Goal: Information Seeking & Learning: Get advice/opinions

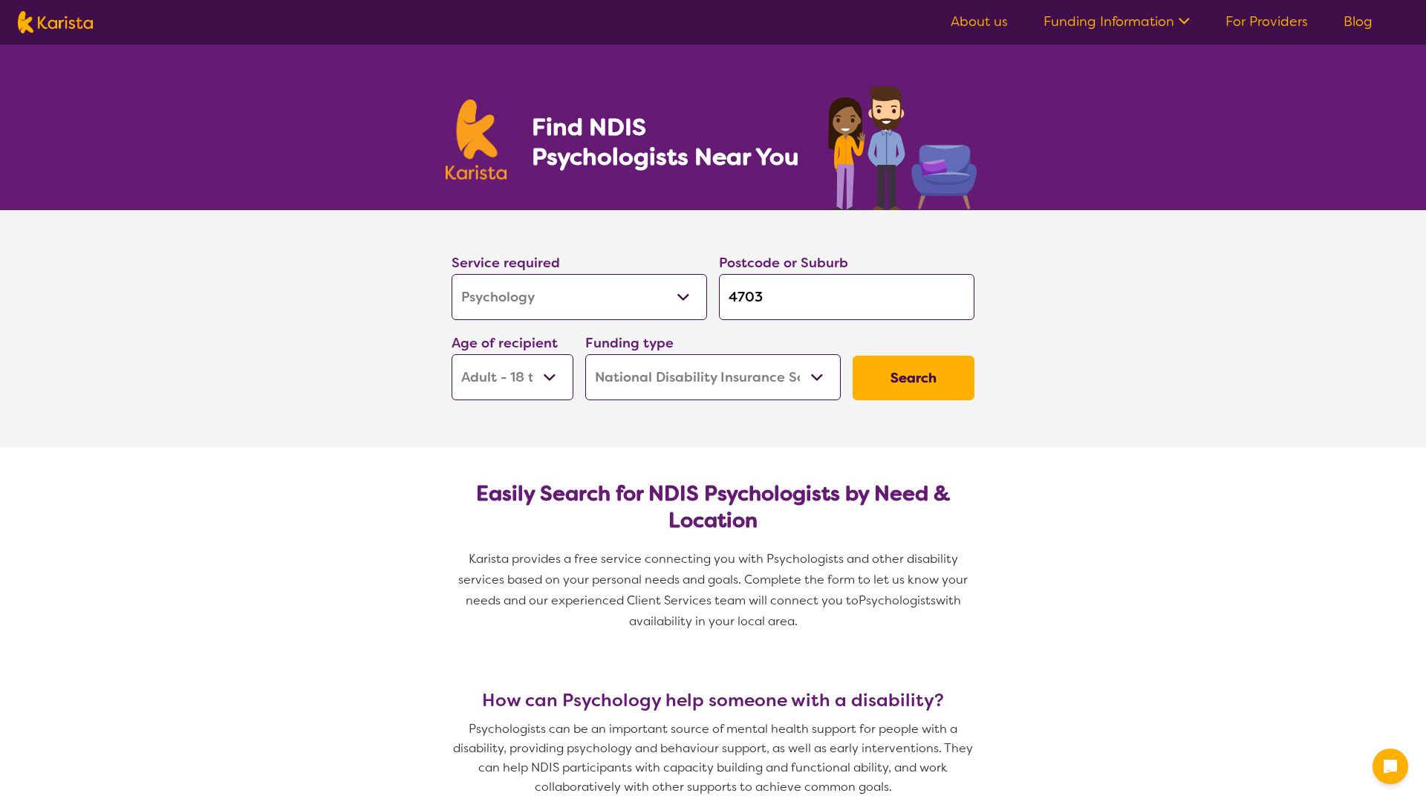
select select "Psychology"
select select "AD"
select select "NDIS"
select select "Psychology"
select select "AD"
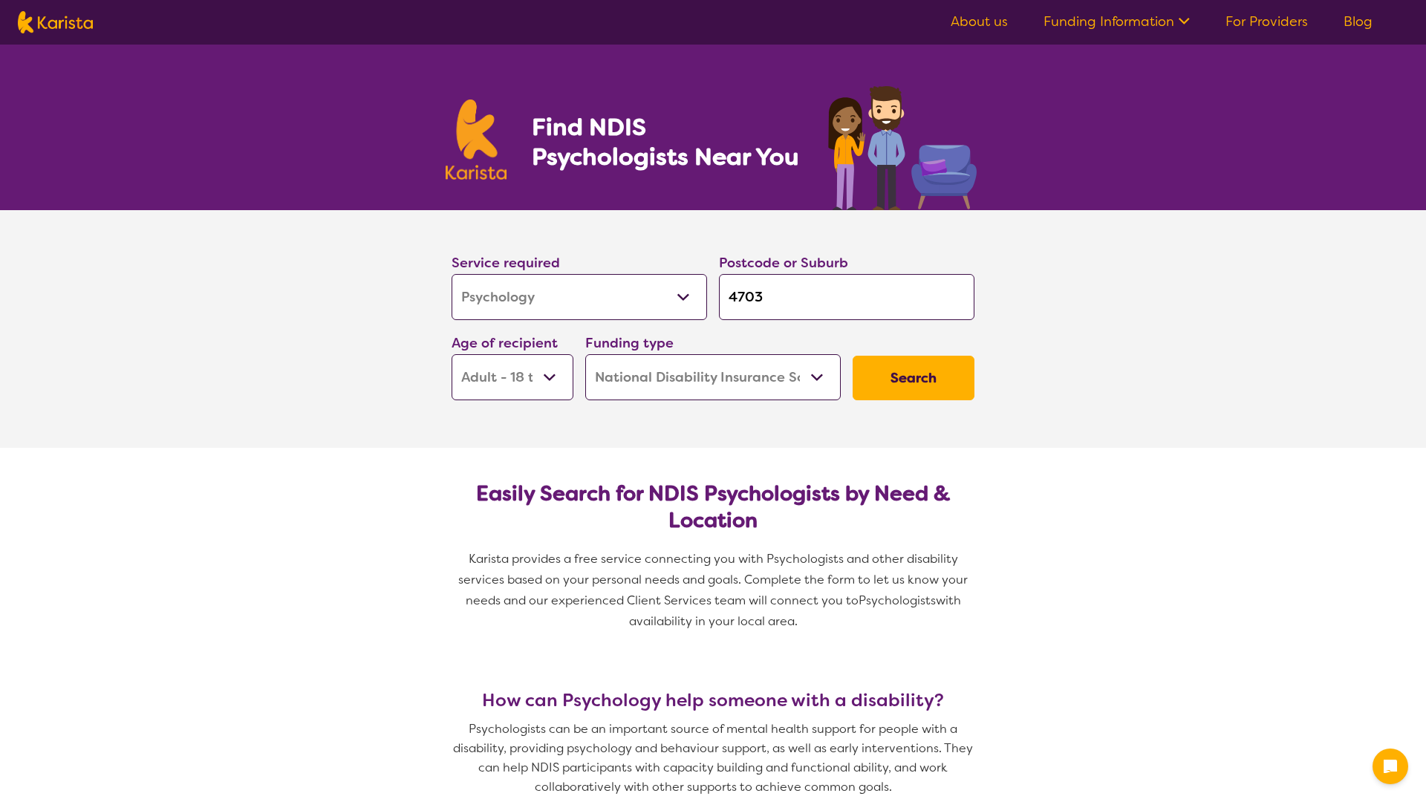
select select "NDIS"
click at [788, 296] on input "4703" at bounding box center [847, 297] width 256 height 46
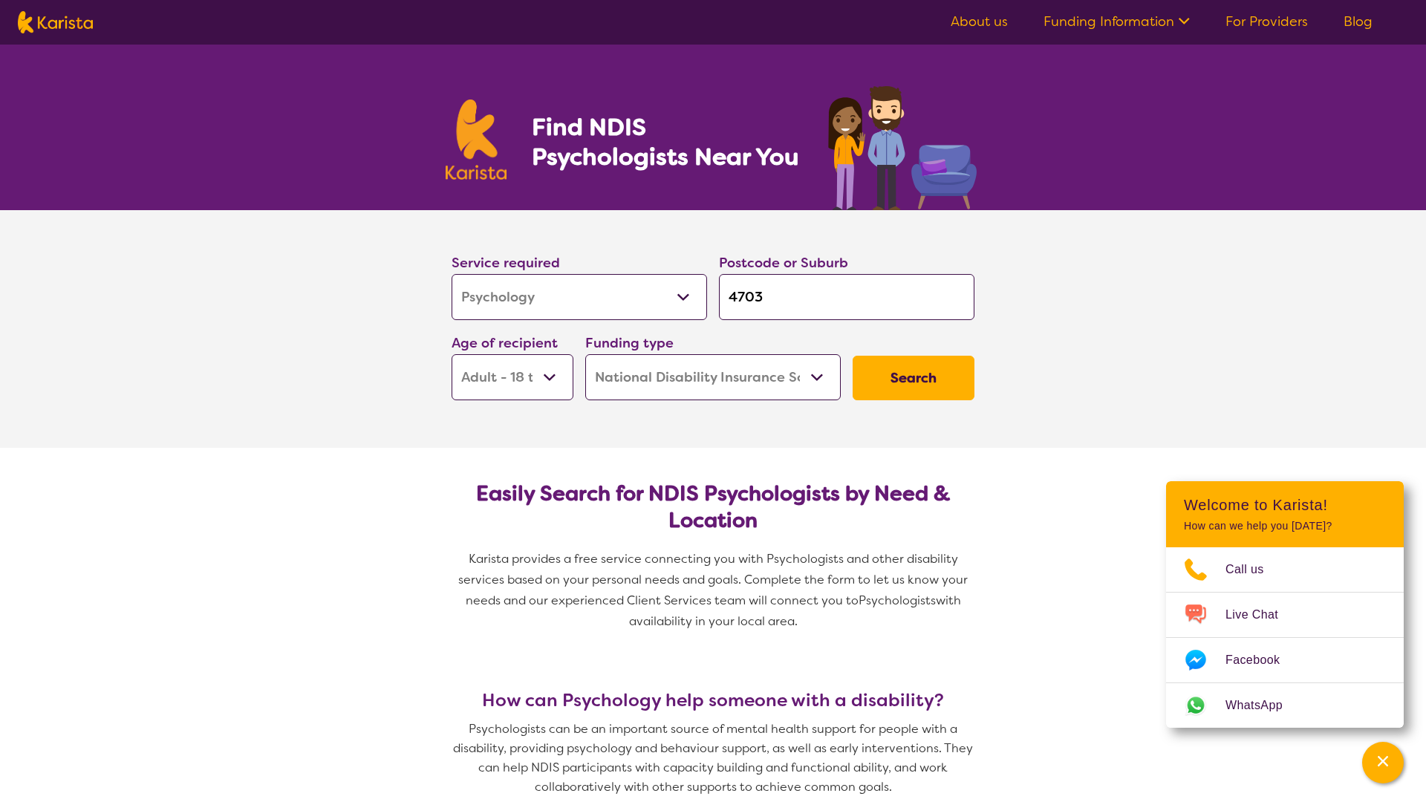
type input "470"
type input "47"
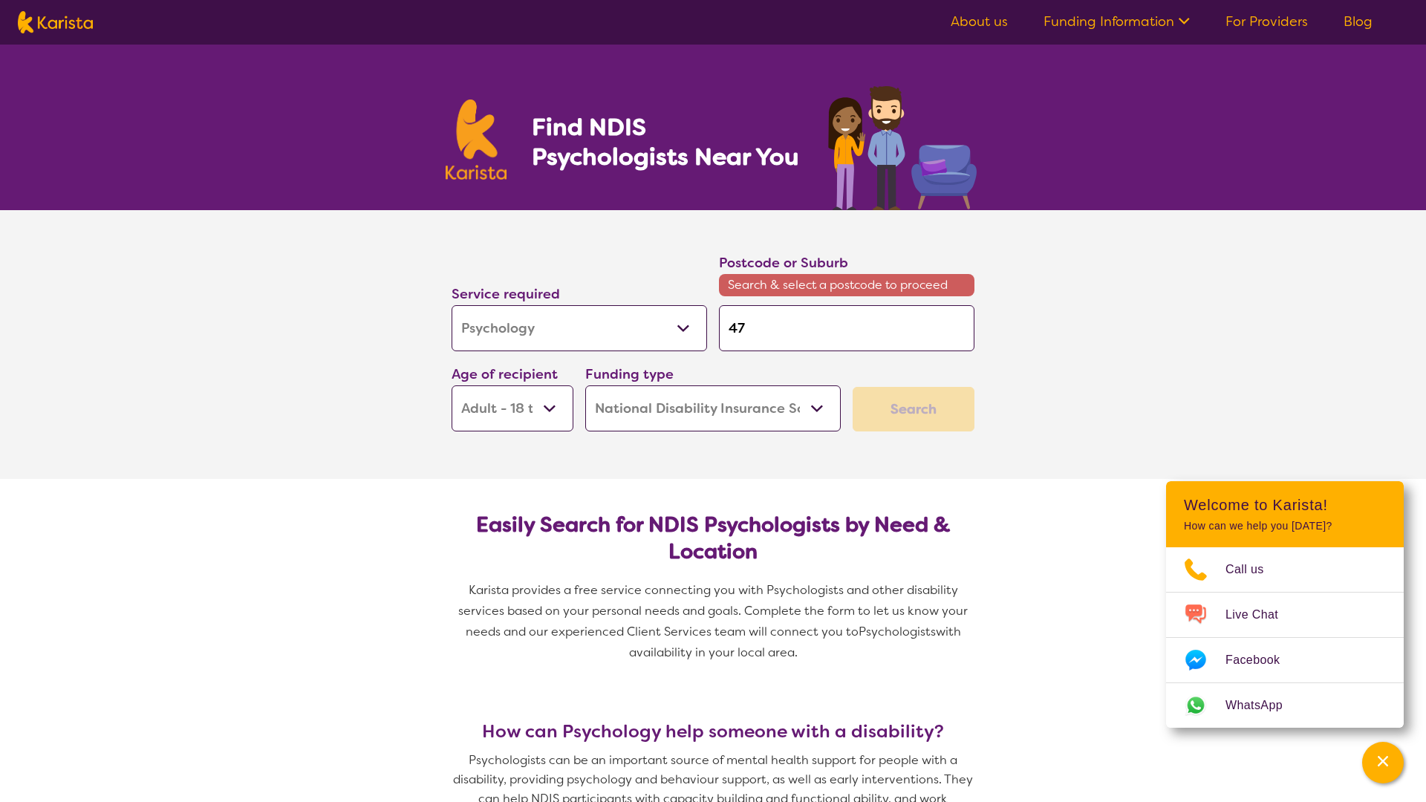
type input "4"
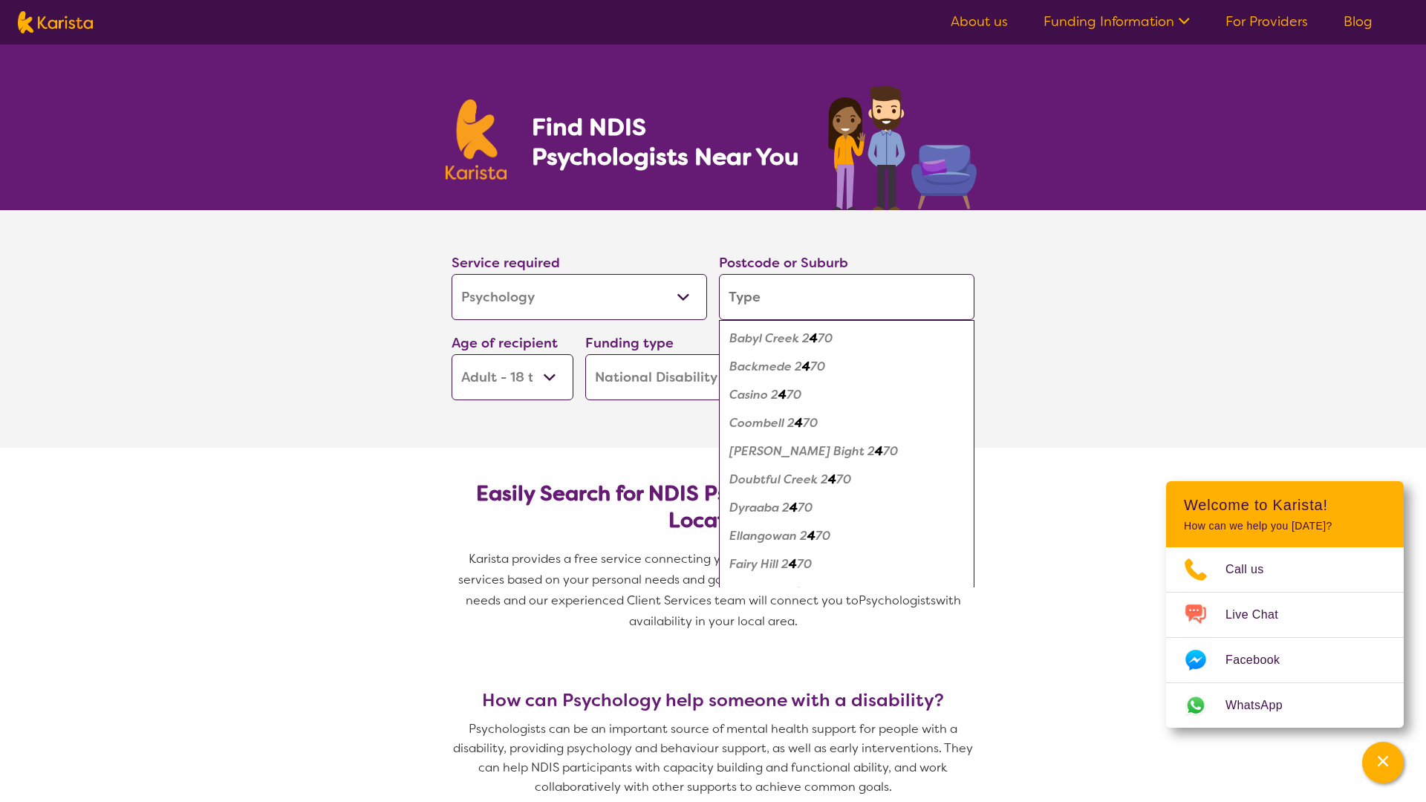
type input "C"
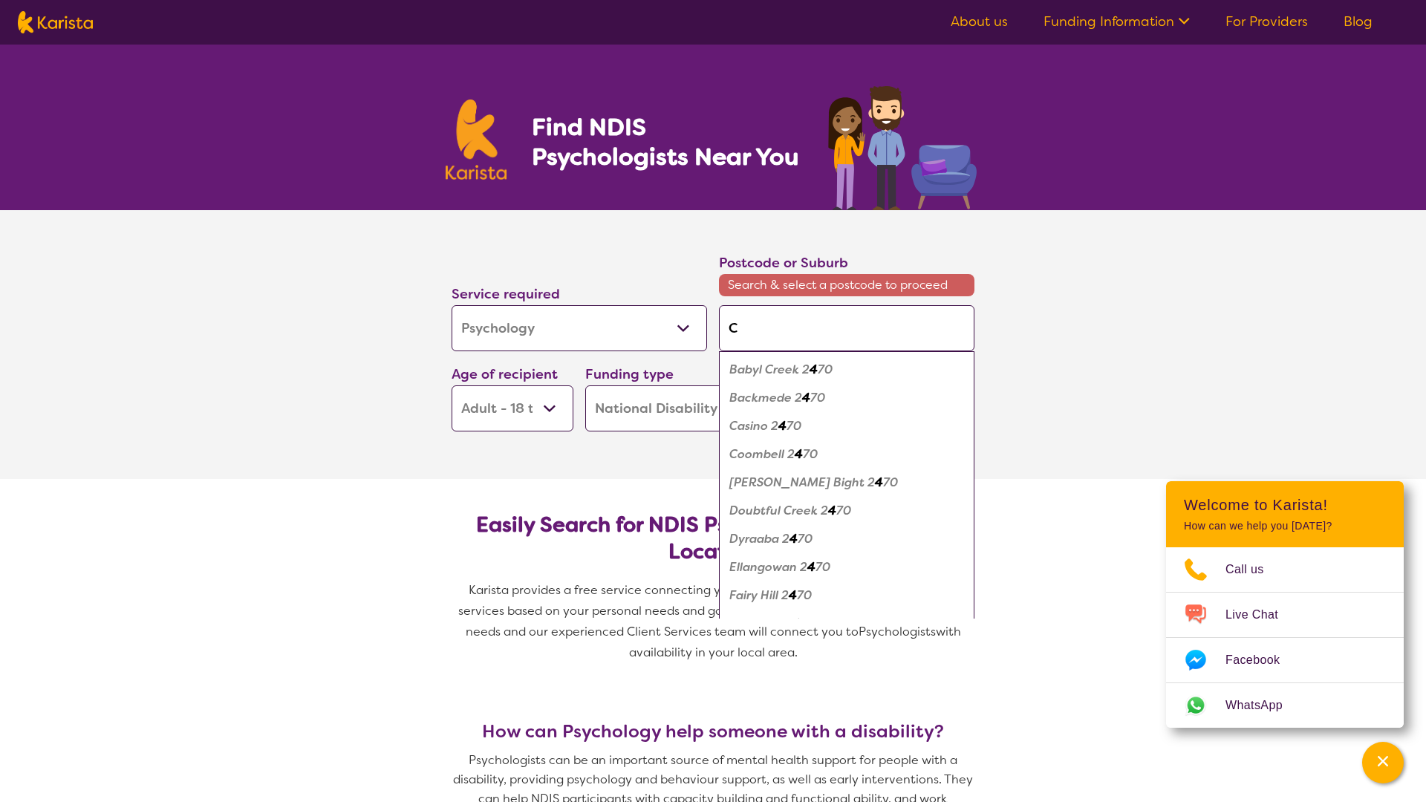
type input "Ca"
type input "Car"
type input "[PERSON_NAME]"
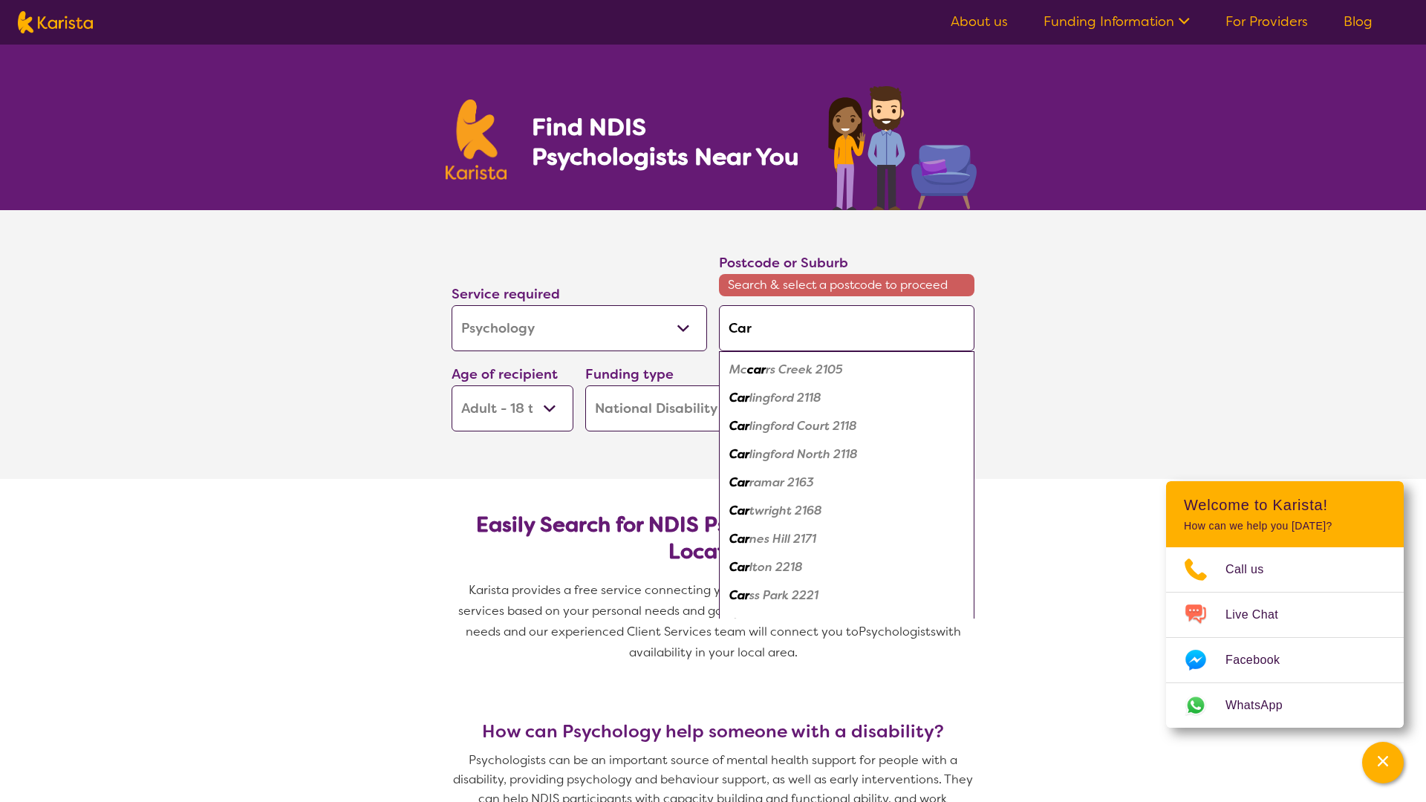
type input "[PERSON_NAME]"
type input "Carina"
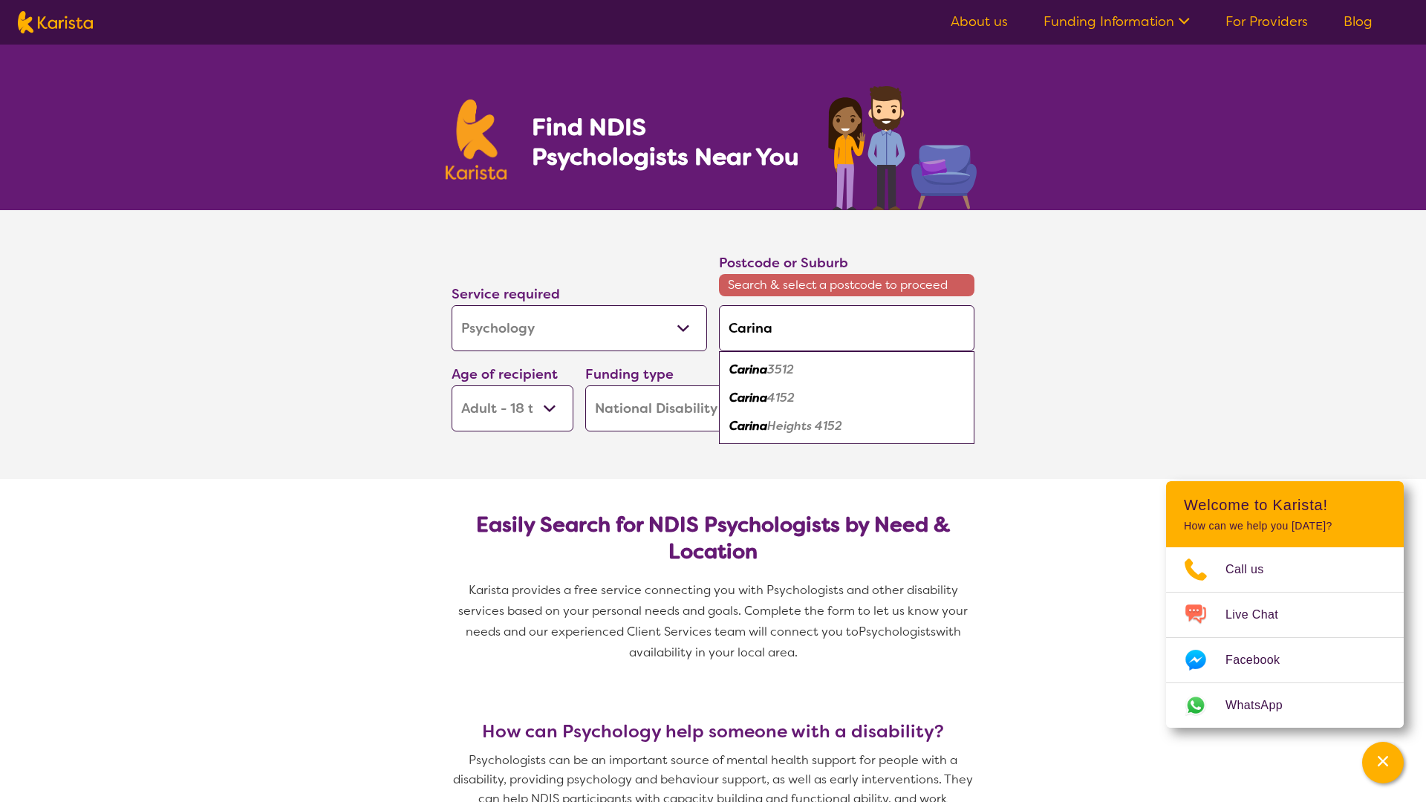
click at [756, 392] on em "Carina" at bounding box center [749, 398] width 38 height 16
type input "4152"
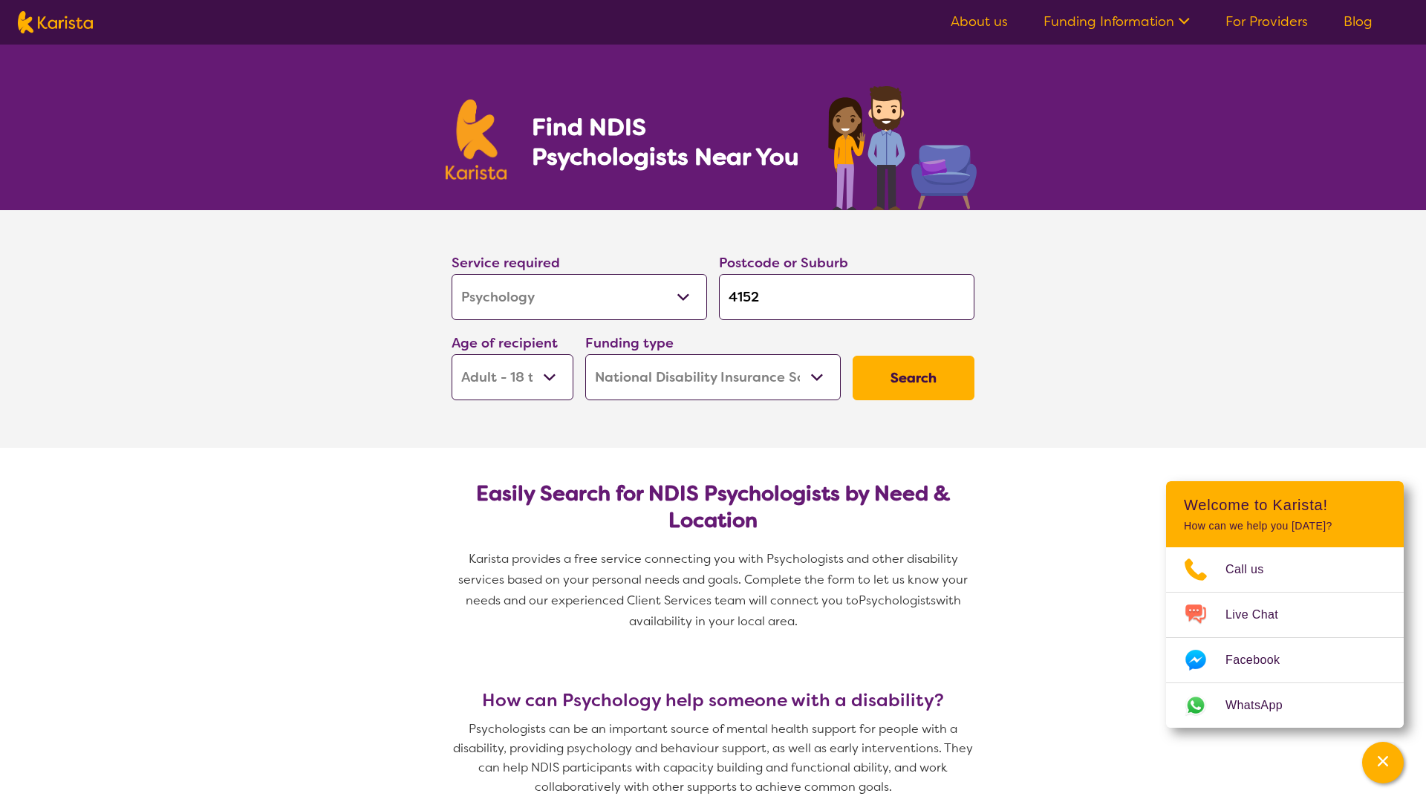
click at [908, 378] on button "Search" at bounding box center [914, 378] width 122 height 45
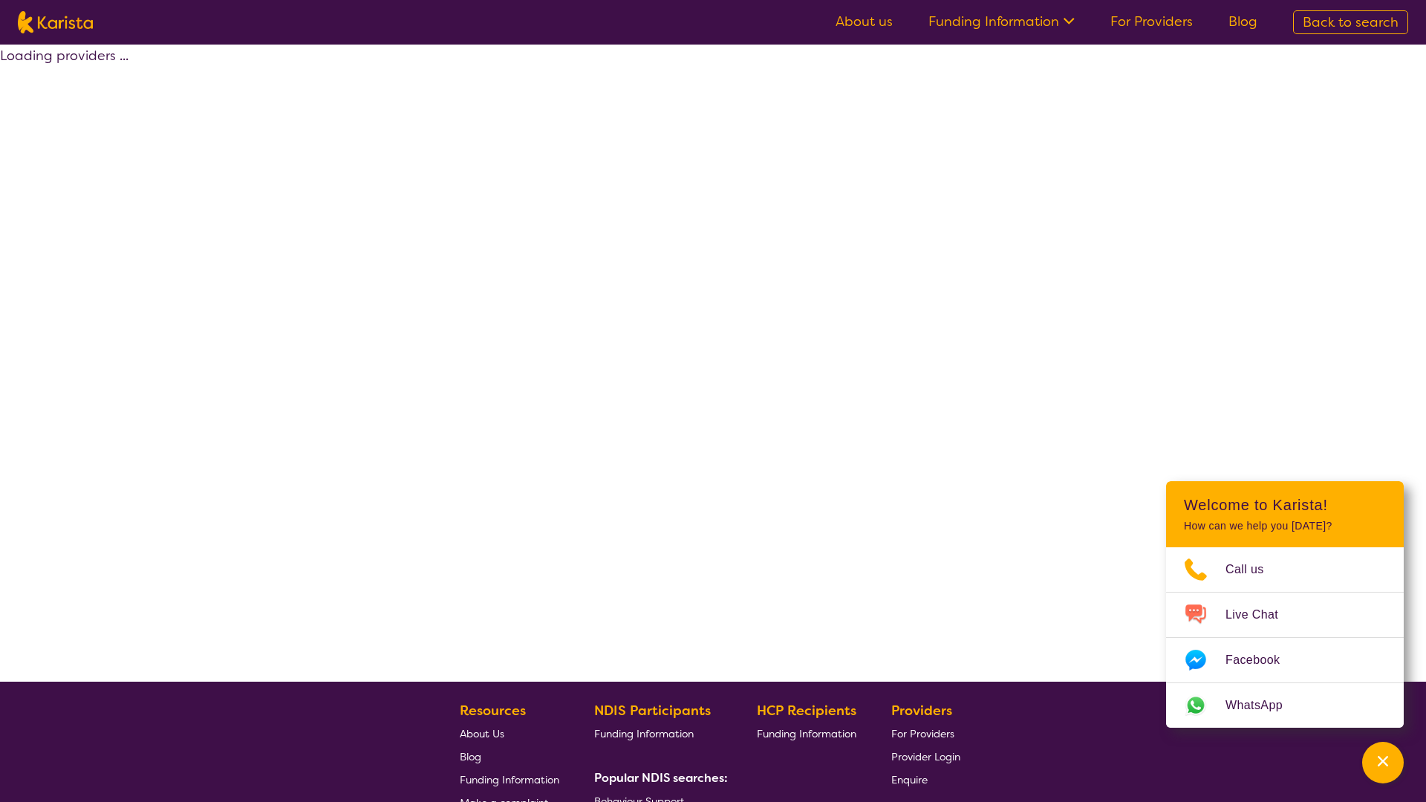
select select "by_score"
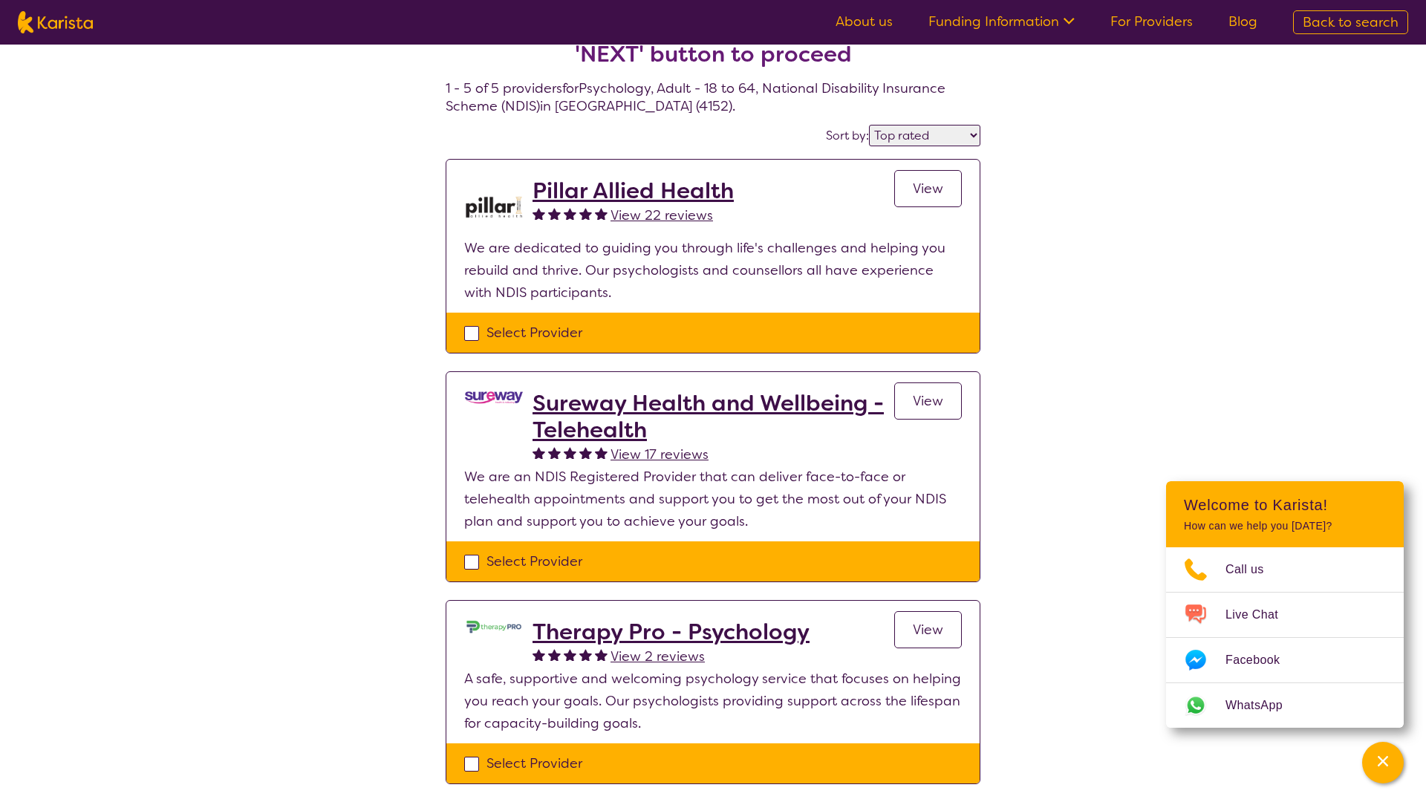
scroll to position [53, 0]
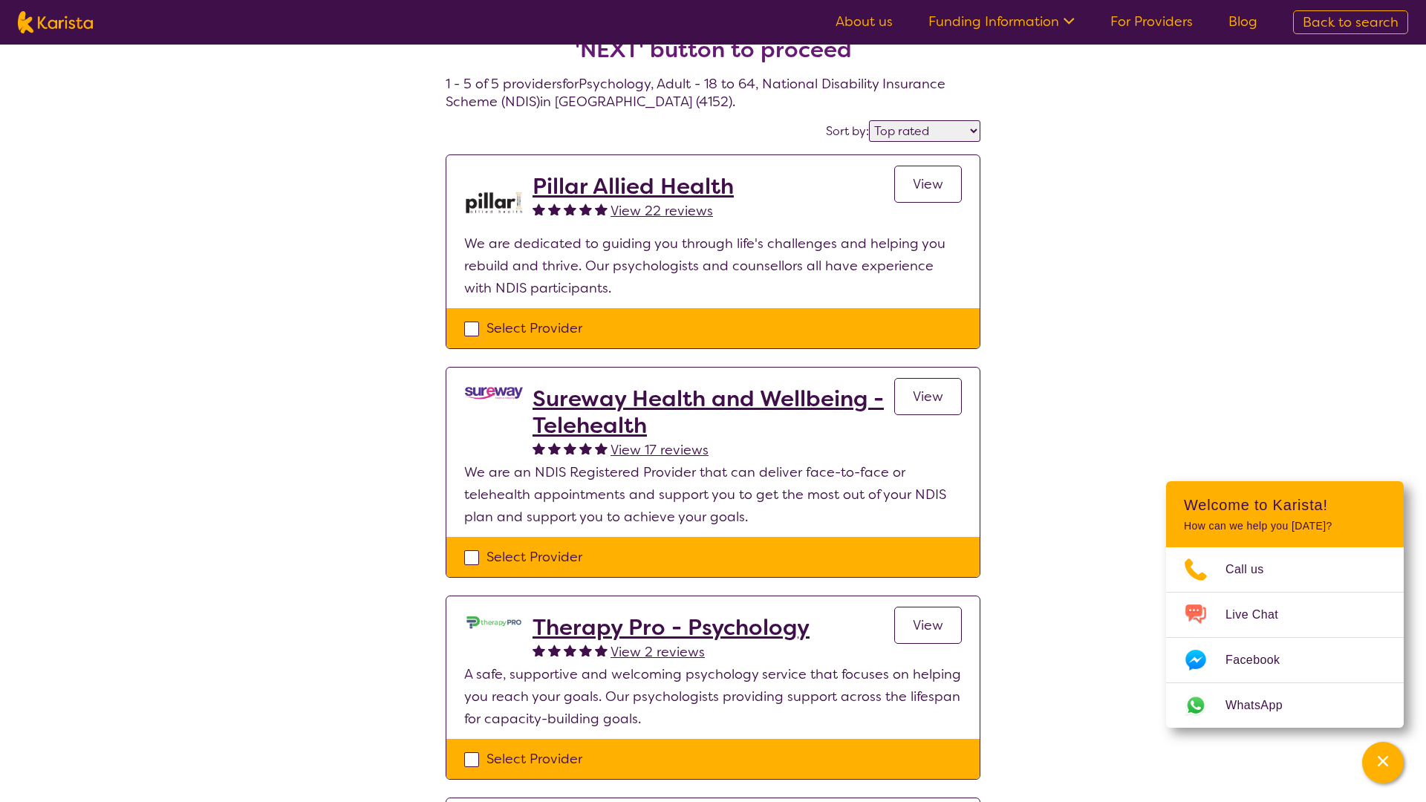
click at [929, 186] on span "View" at bounding box center [928, 184] width 30 height 18
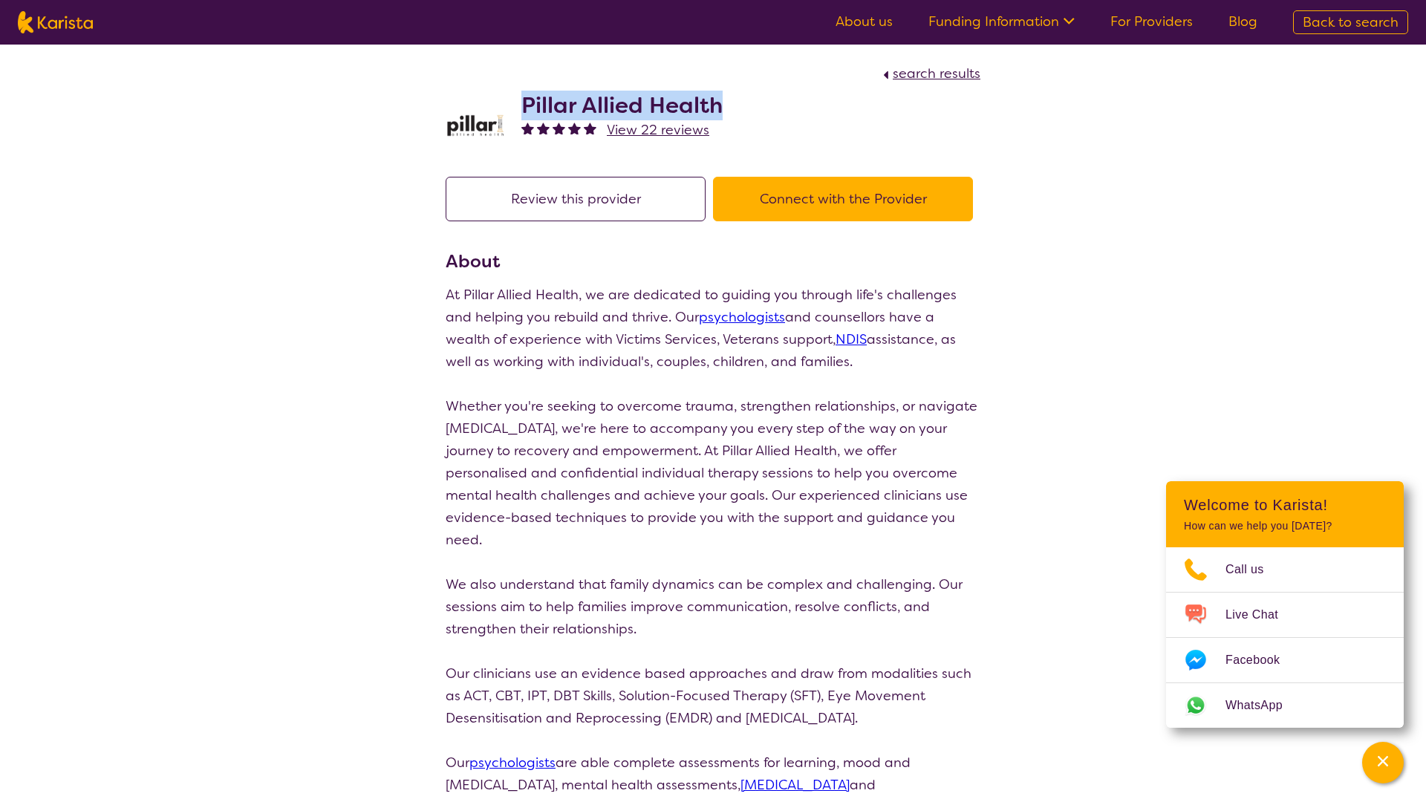
drag, startPoint x: 520, startPoint y: 103, endPoint x: 742, endPoint y: 111, distance: 222.3
click at [743, 111] on div "Pillar Allied Health View 22 reviews" at bounding box center [713, 122] width 535 height 74
copy h2 "Pillar Allied Health"
click at [961, 77] on span "search results" at bounding box center [937, 74] width 88 height 18
select select "by_score"
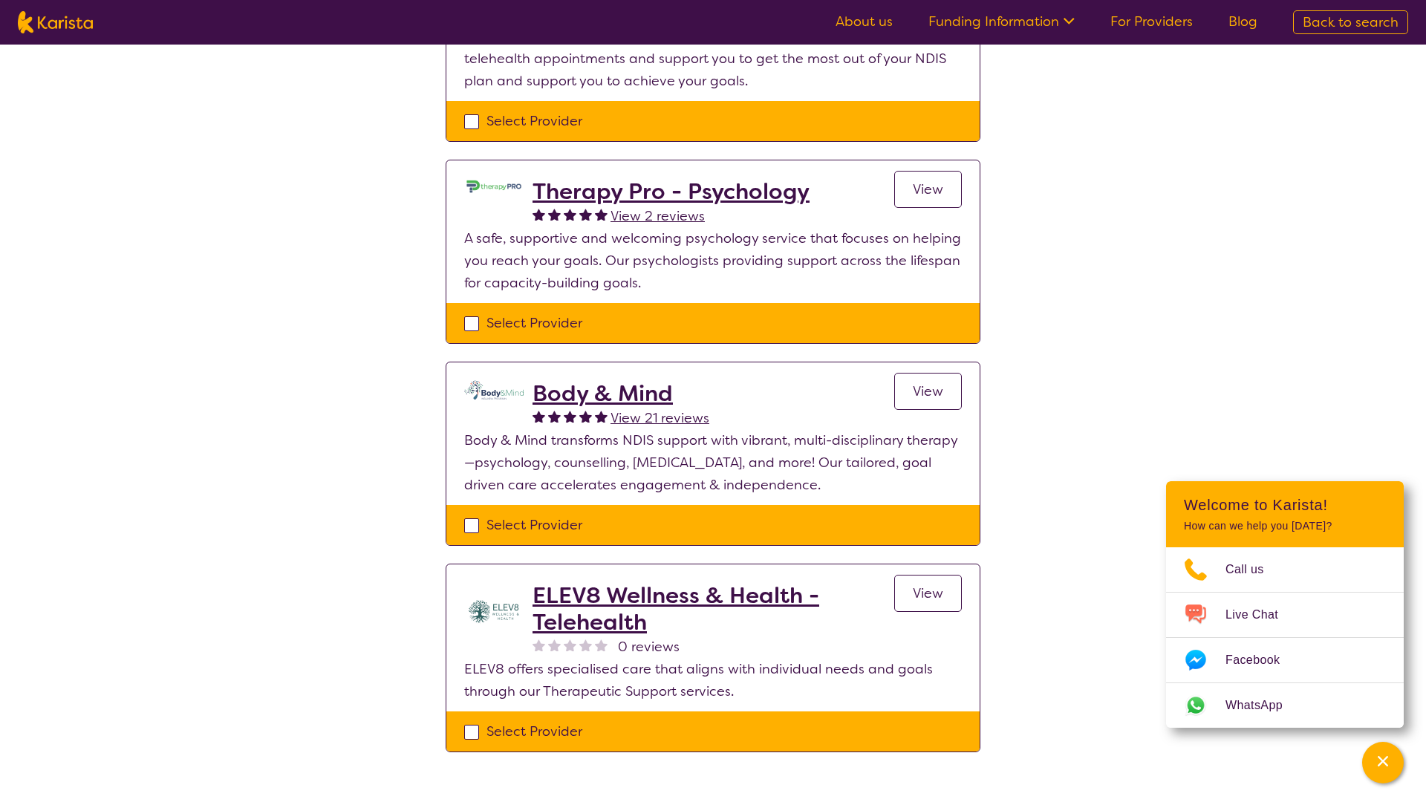
scroll to position [488, 0]
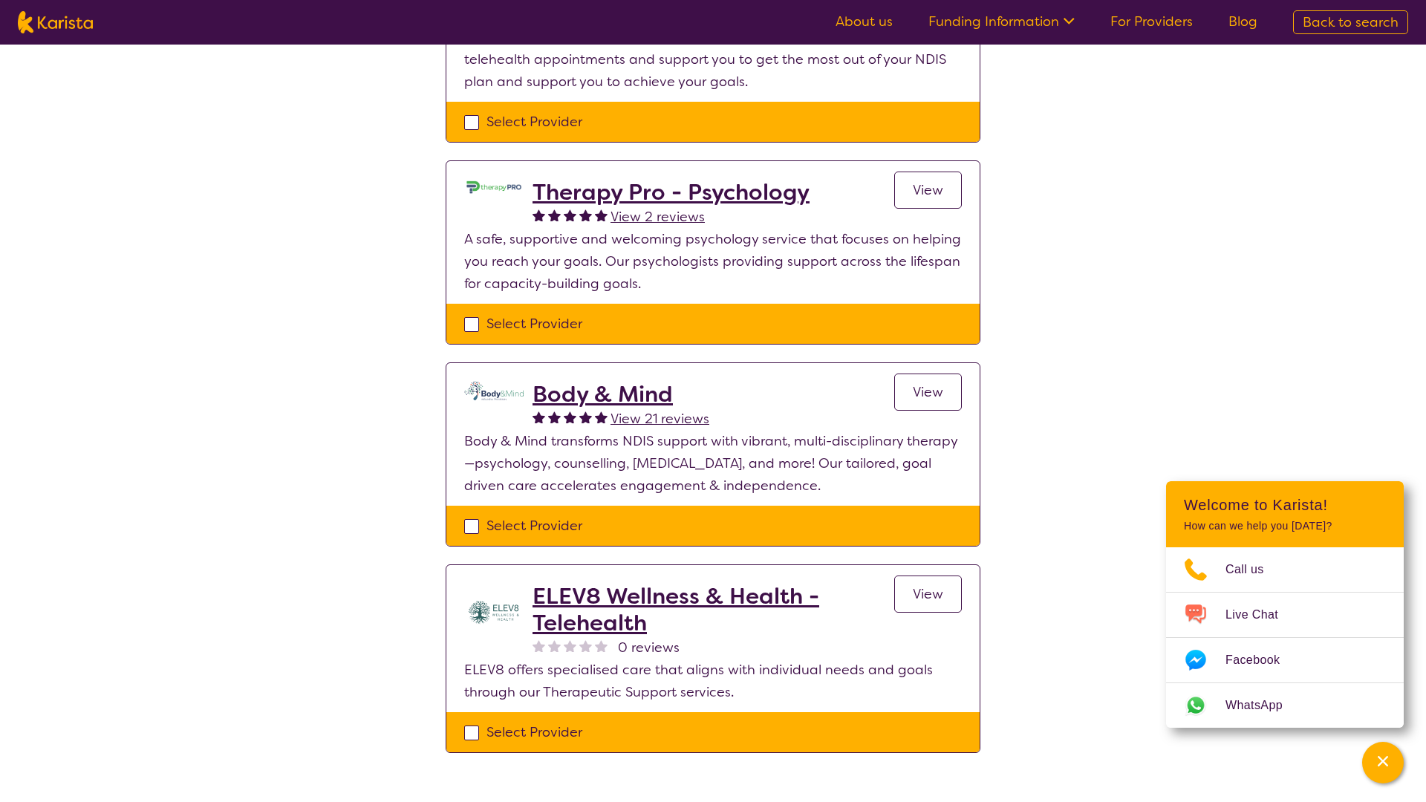
click at [651, 184] on h2 "Therapy Pro - Psychology" at bounding box center [671, 192] width 277 height 27
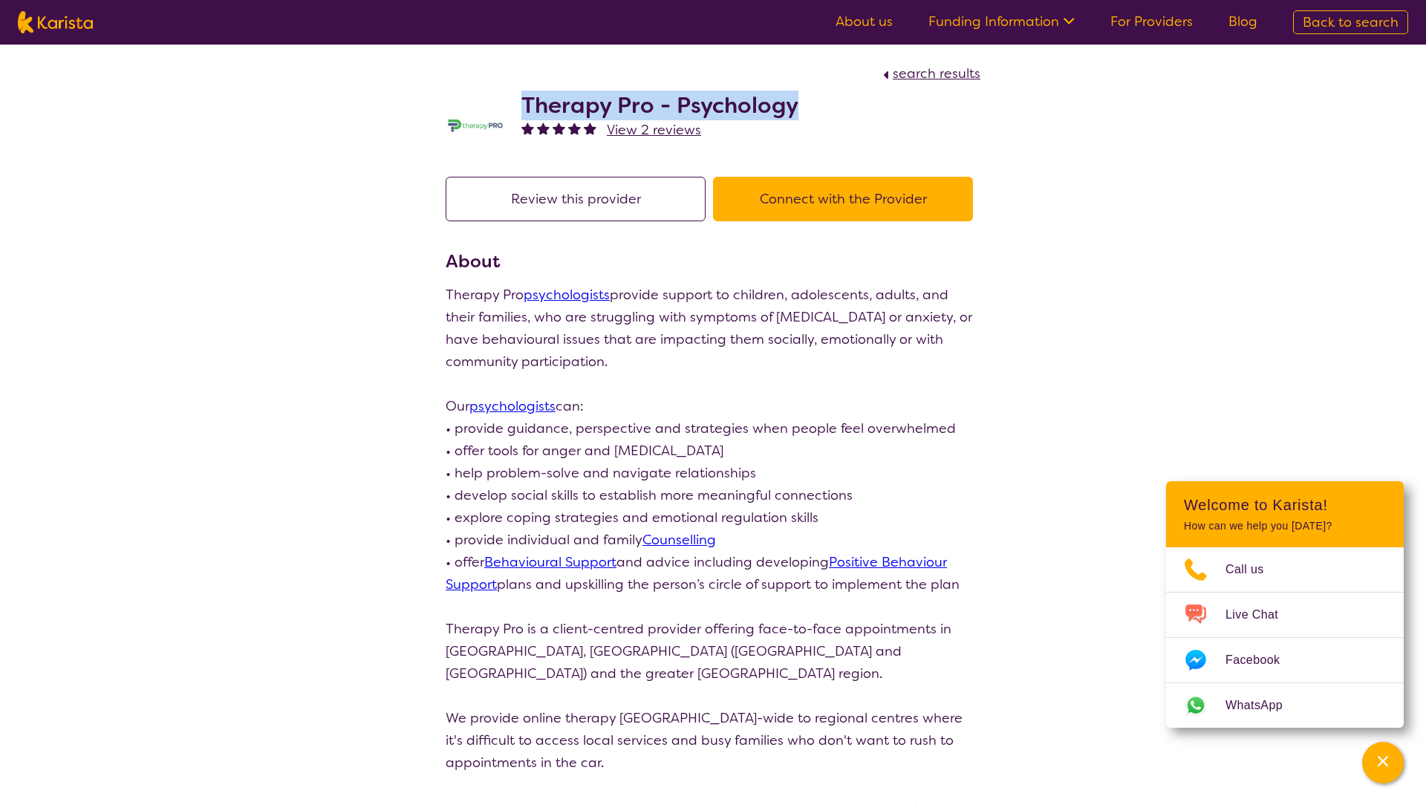
drag, startPoint x: 520, startPoint y: 101, endPoint x: 824, endPoint y: 103, distance: 303.9
click at [824, 104] on div "Therapy Pro - Psychology View 2 reviews" at bounding box center [713, 122] width 535 height 74
copy h2 "Therapy Pro - Psychology"
click at [906, 75] on span "search results" at bounding box center [937, 74] width 88 height 18
select select "by_score"
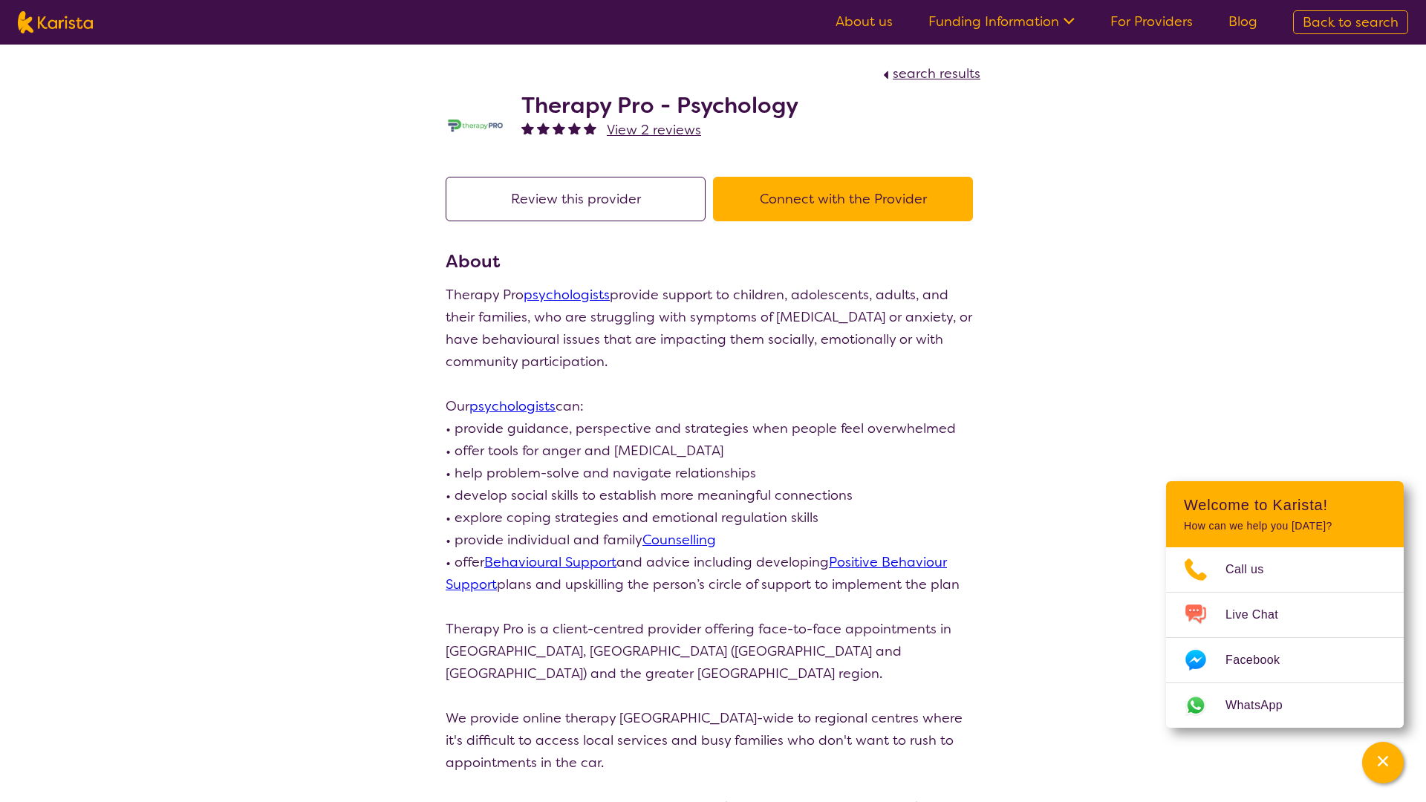
scroll to position [488, 0]
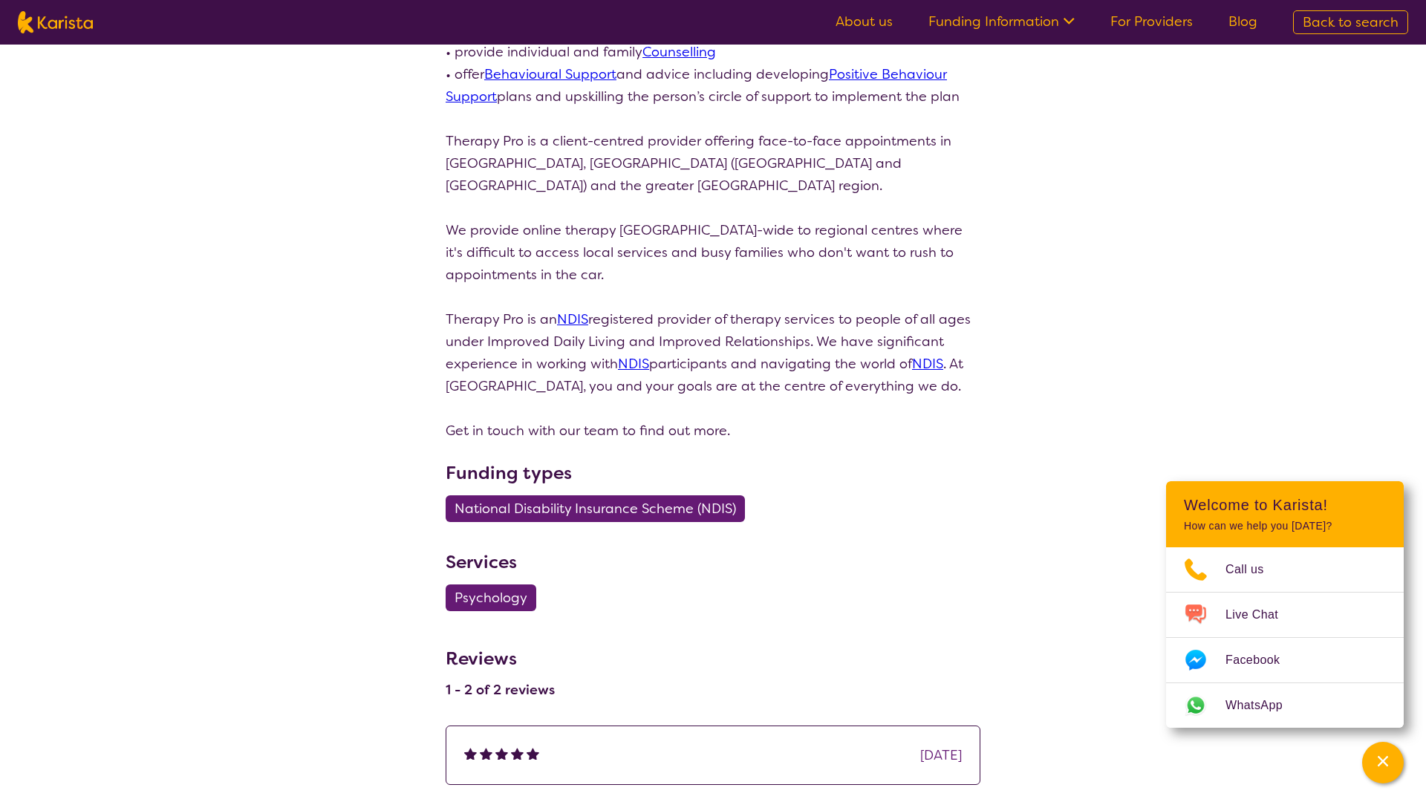
select select "by_score"
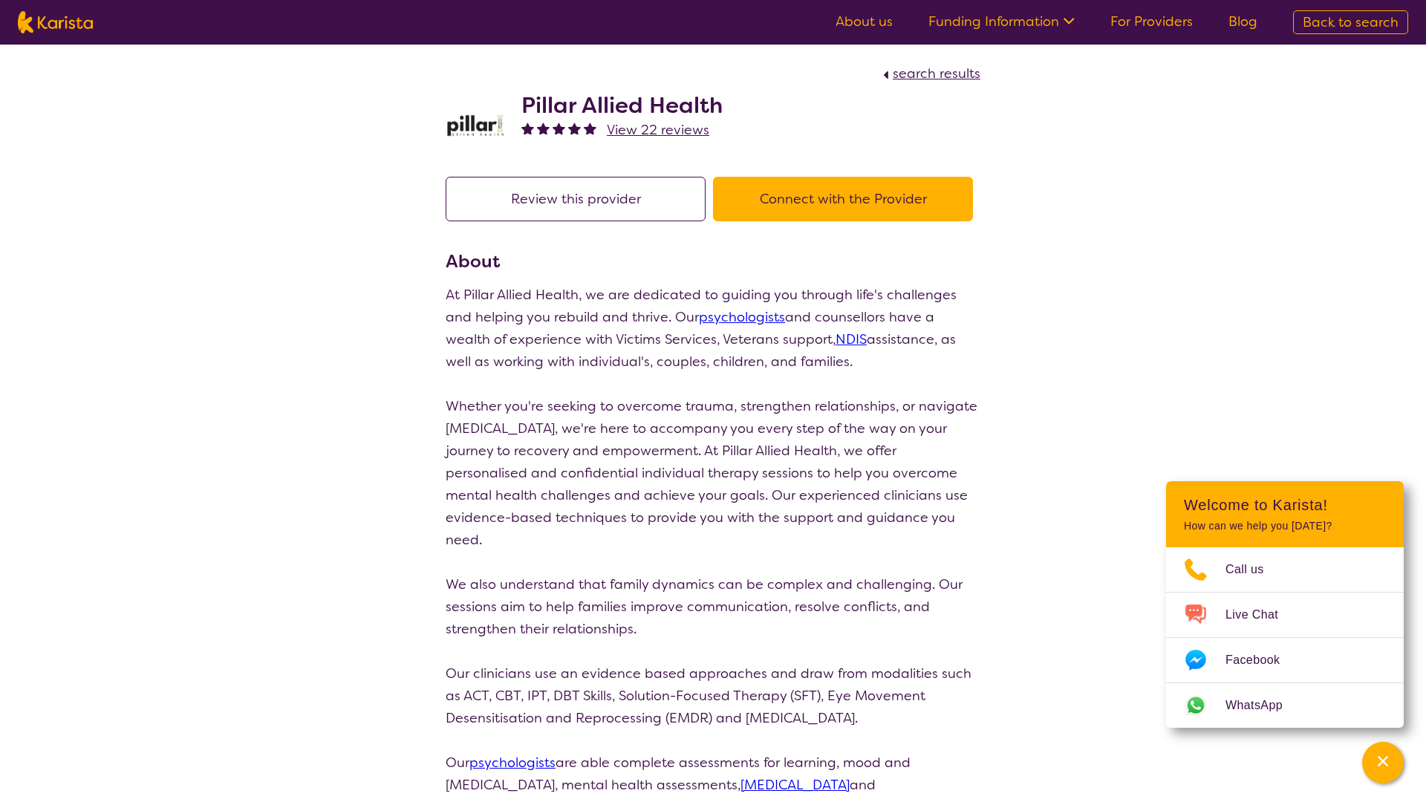
scroll to position [53, 0]
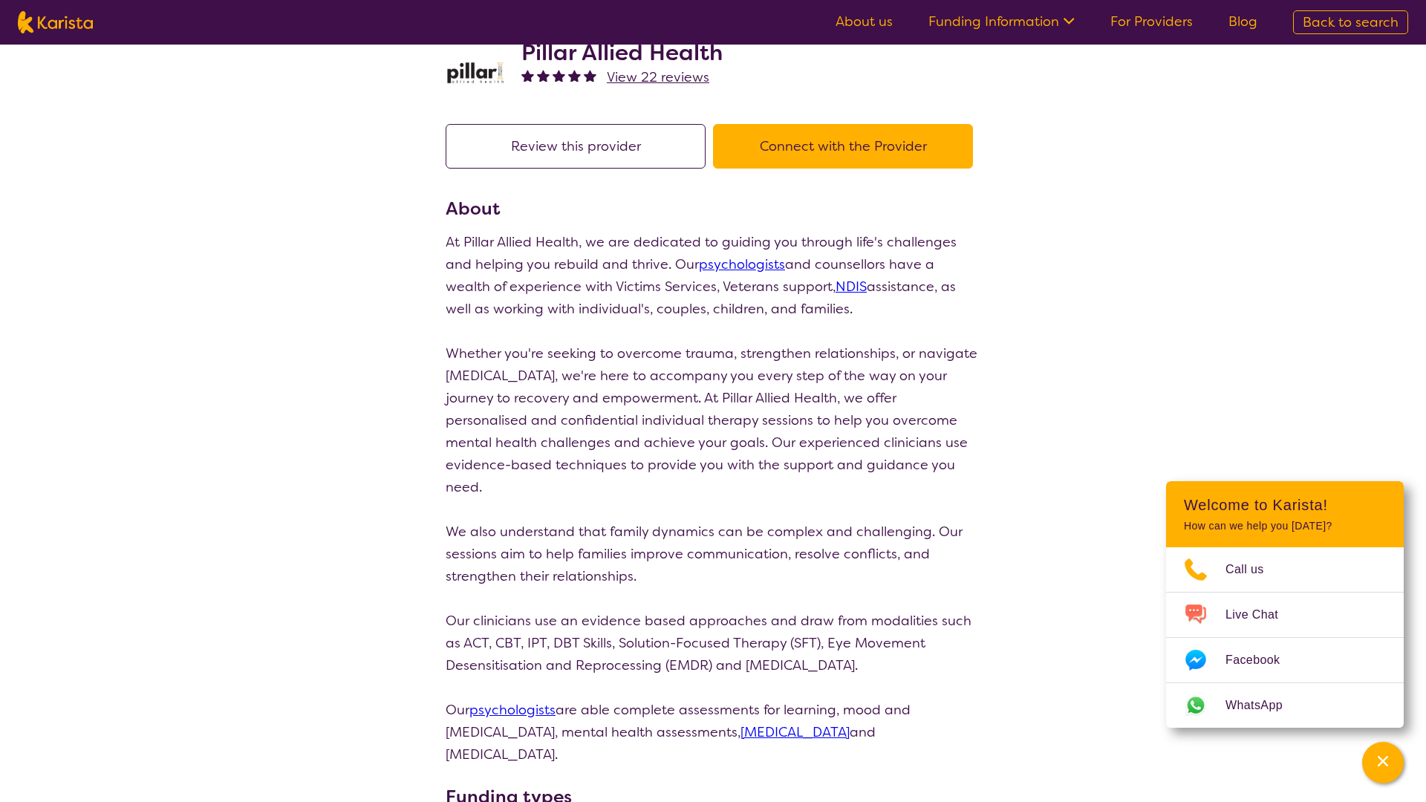
select select "by_score"
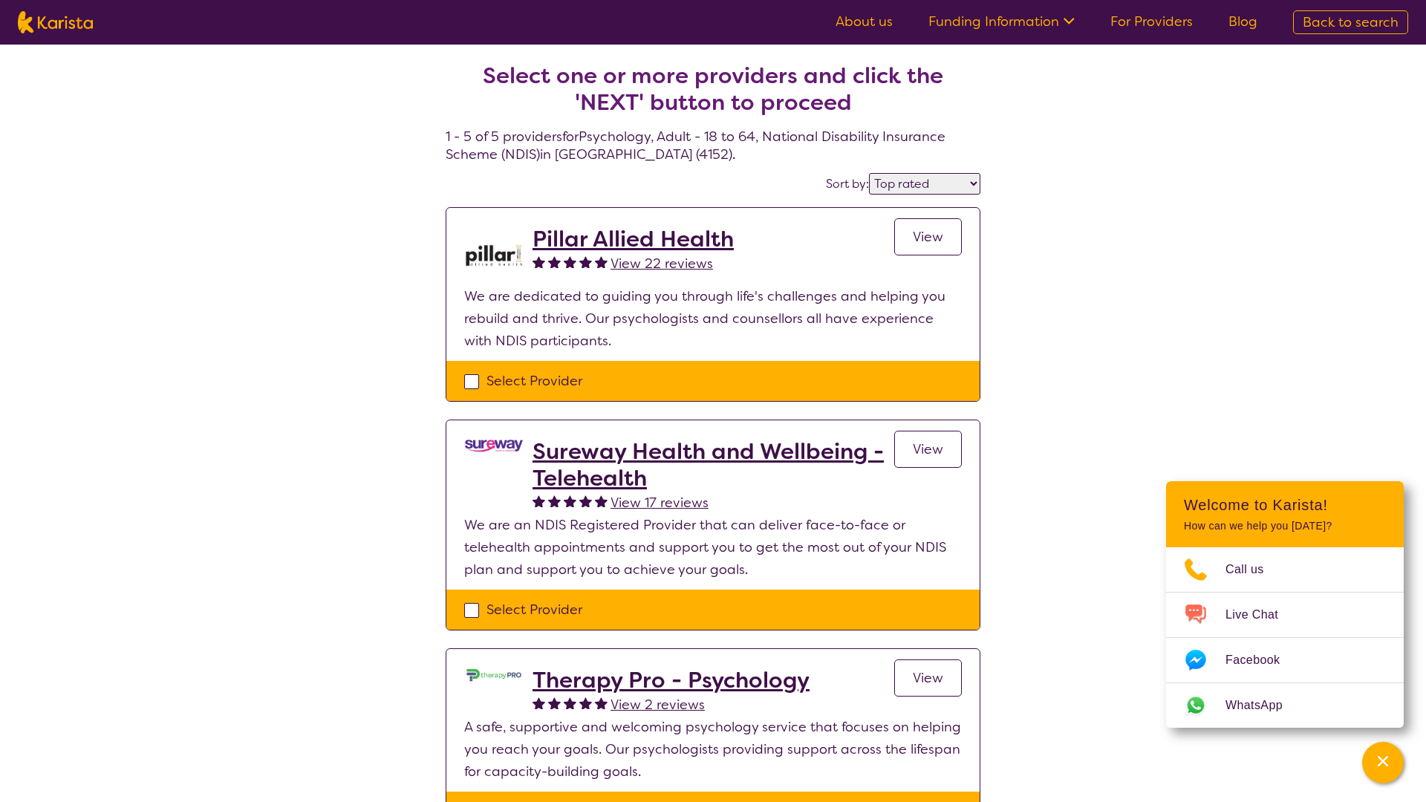
select select "Psychology"
select select "AD"
select select "NDIS"
select select "Psychology"
select select "AD"
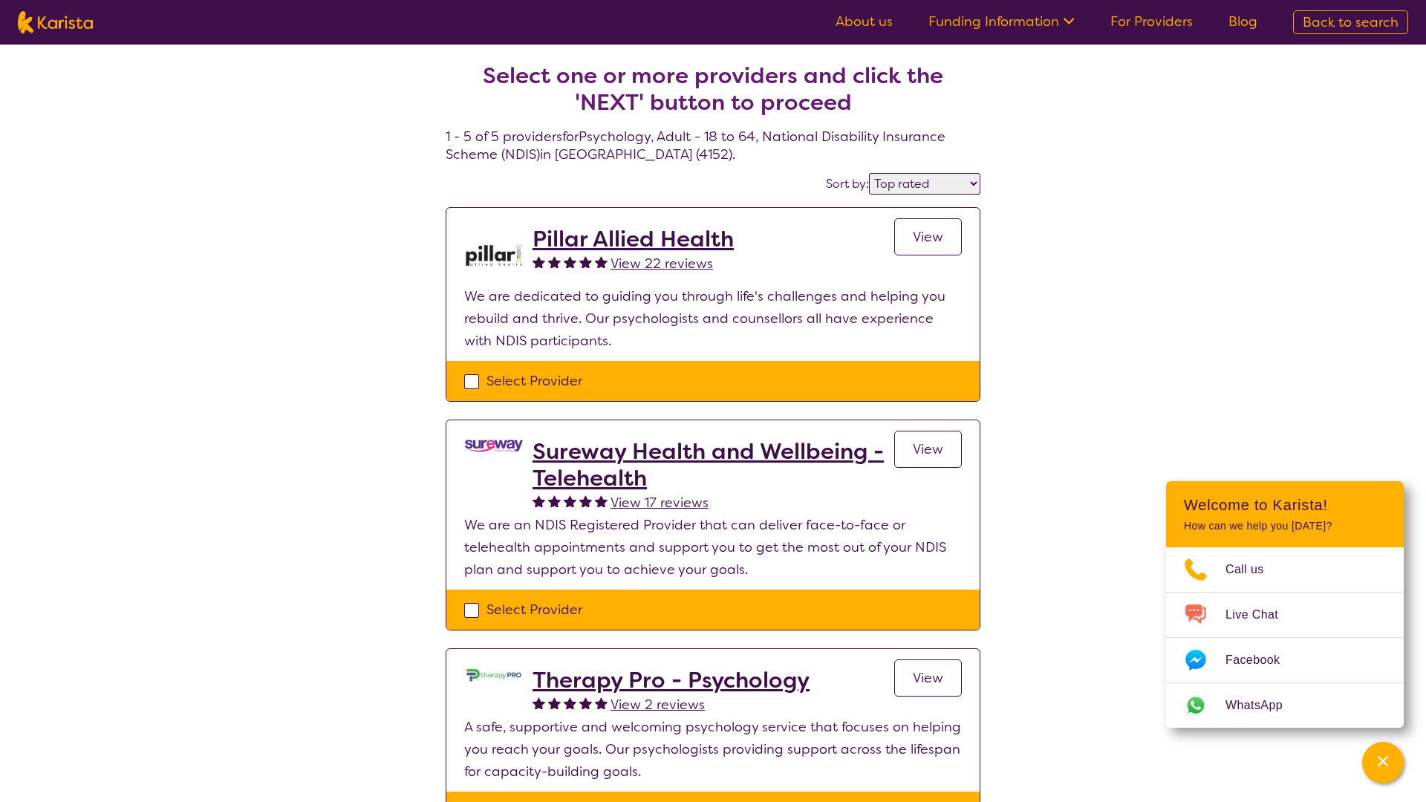
select select "NDIS"
